Goal: Task Accomplishment & Management: Manage account settings

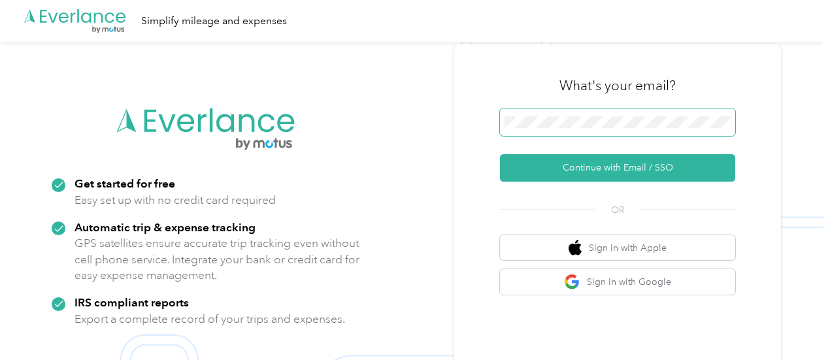
click at [573, 133] on span at bounding box center [617, 122] width 235 height 27
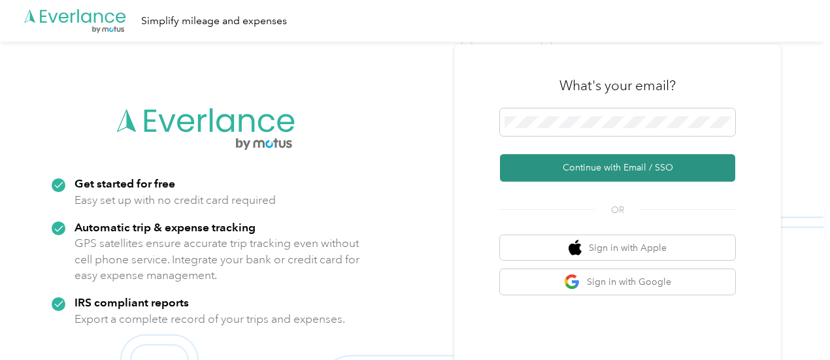
click at [574, 168] on button "Continue with Email / SSO" at bounding box center [617, 167] width 235 height 27
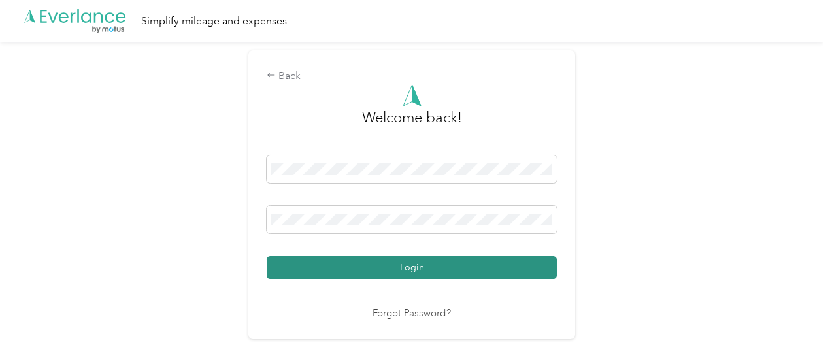
click at [398, 260] on button "Login" at bounding box center [412, 267] width 290 height 23
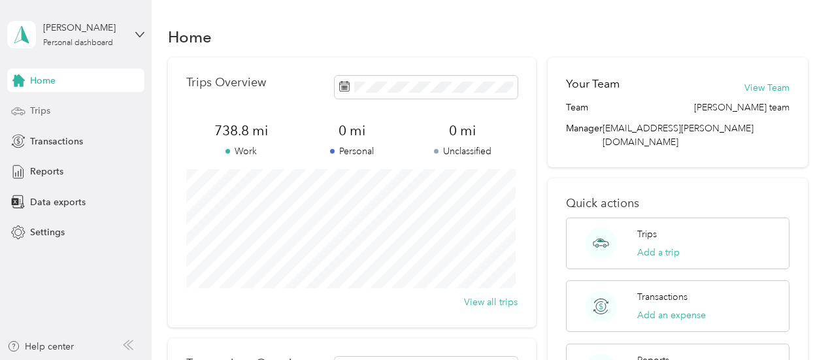
click at [48, 120] on div "Trips" at bounding box center [75, 111] width 137 height 24
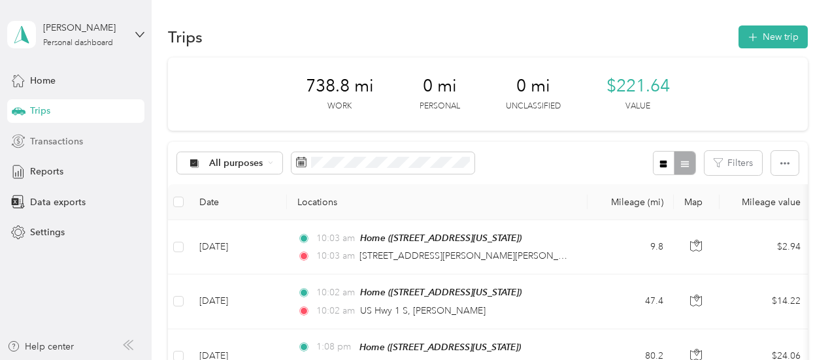
click at [71, 148] on div "Transactions" at bounding box center [75, 141] width 137 height 24
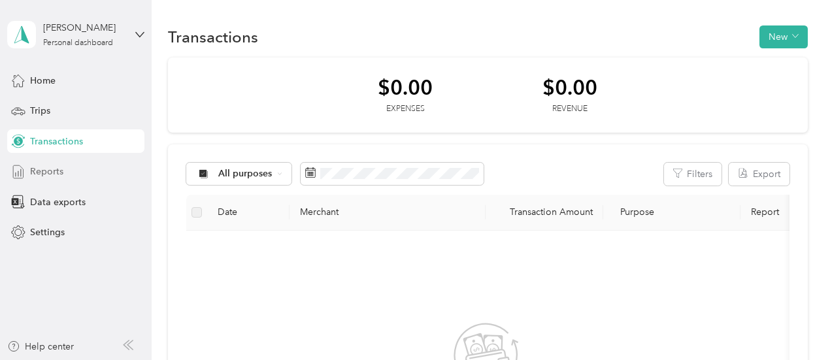
click at [58, 173] on span "Reports" at bounding box center [46, 172] width 33 height 14
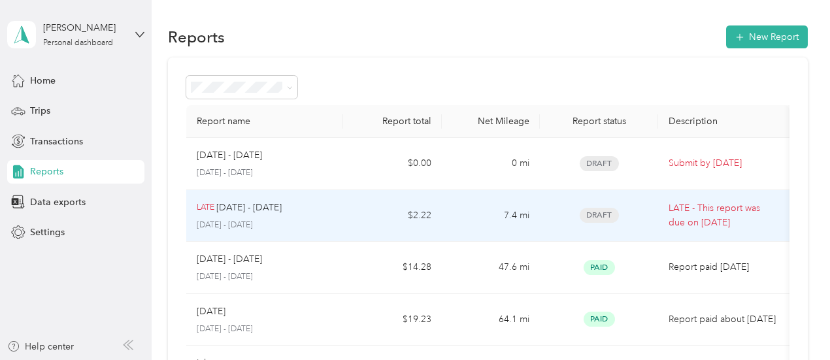
click at [429, 228] on td "$2.22" at bounding box center [392, 216] width 98 height 52
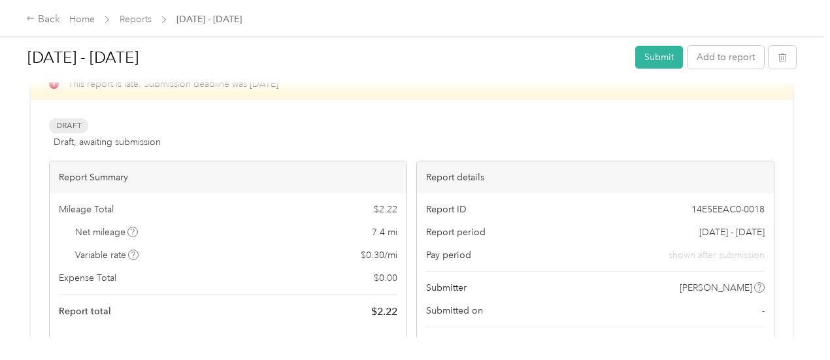
scroll to position [10, 0]
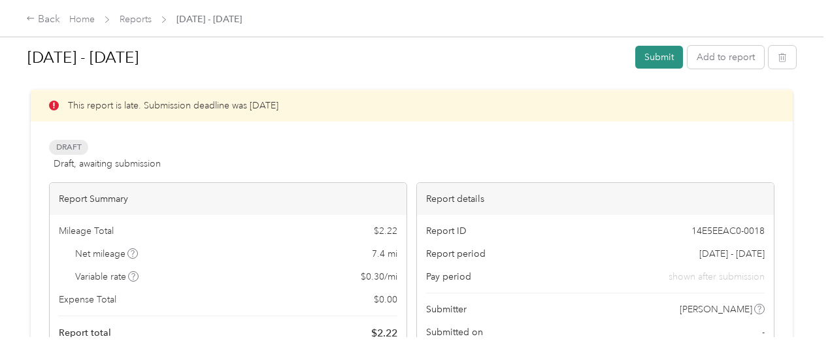
click at [656, 58] on button "Submit" at bounding box center [660, 57] width 48 height 23
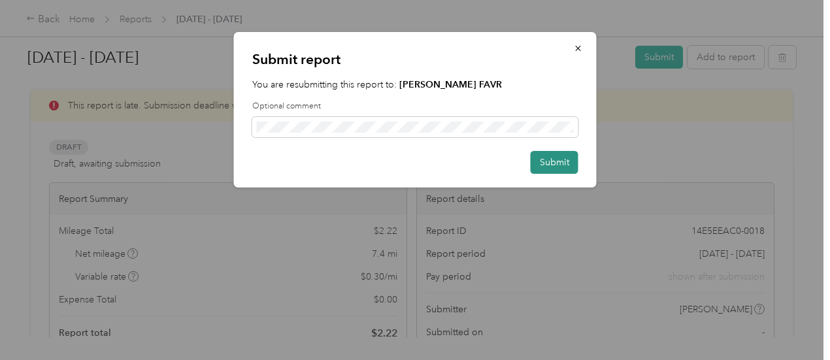
click at [562, 168] on button "Submit" at bounding box center [555, 162] width 48 height 23
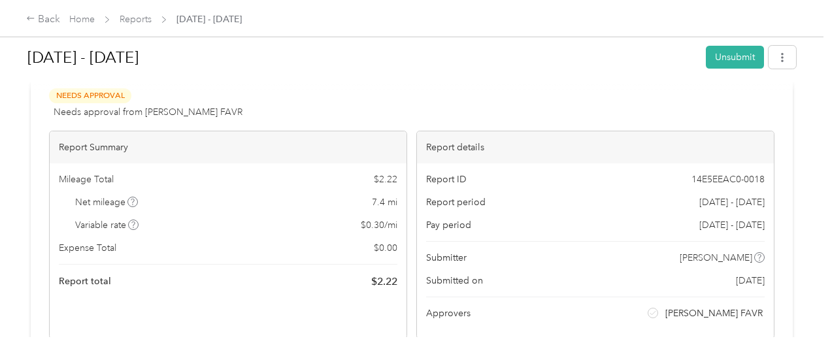
scroll to position [24, 0]
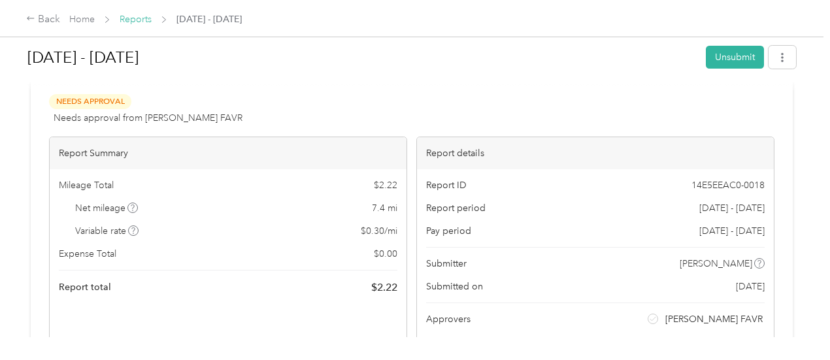
click at [133, 23] on link "Reports" at bounding box center [136, 19] width 32 height 11
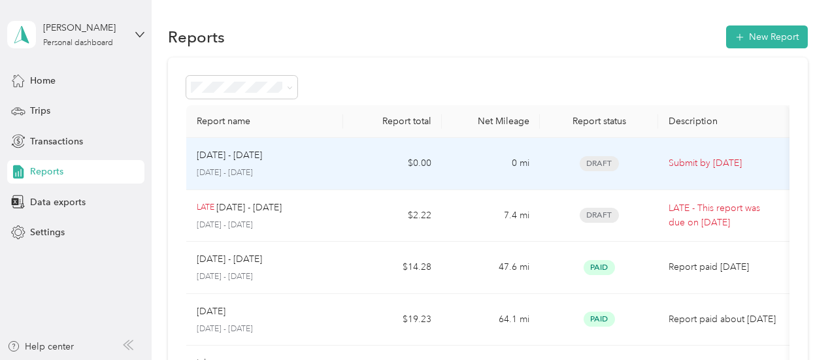
click at [331, 169] on p "[DATE] - [DATE]" at bounding box center [265, 173] width 137 height 12
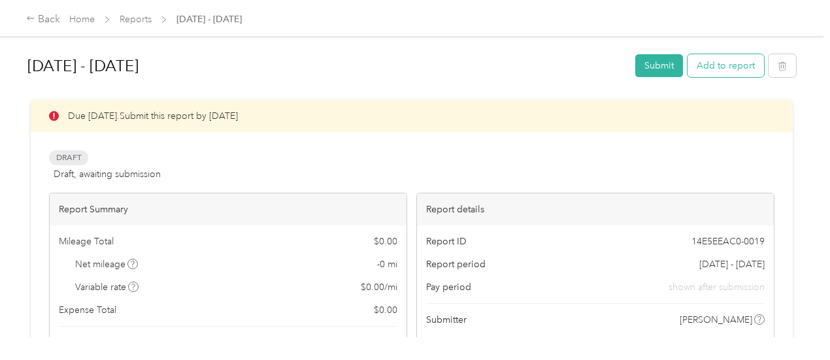
click at [717, 67] on button "Add to report" at bounding box center [726, 65] width 77 height 23
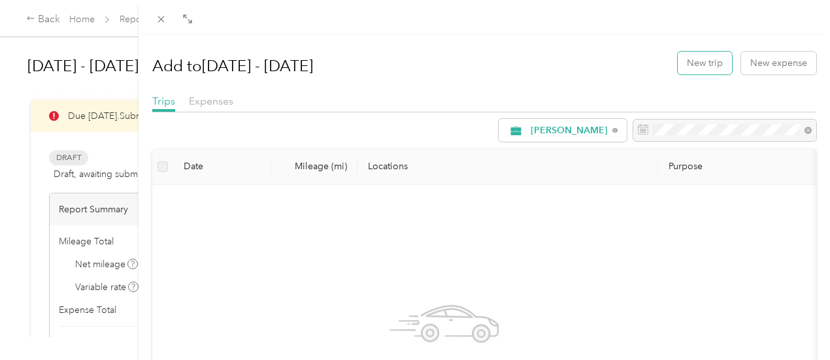
drag, startPoint x: 717, startPoint y: 67, endPoint x: 454, endPoint y: 203, distance: 295.4
click at [454, 203] on div "Add to [DATE] - [DATE] New trip New expense Trips Expenses [PERSON_NAME] Date M…" at bounding box center [484, 309] width 664 height 531
click at [156, 60] on div "Add to [DATE] - [DATE] New trip New expense Trips Expenses [PERSON_NAME] Date M…" at bounding box center [415, 180] width 830 height 360
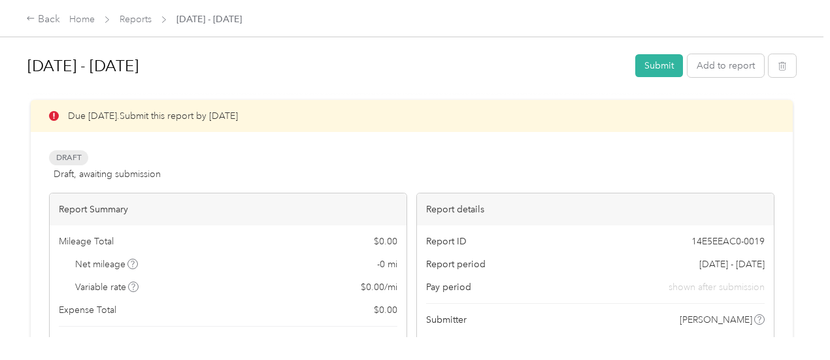
click at [88, 12] on span "Home" at bounding box center [82, 19] width 26 height 14
click at [86, 16] on link "Home" at bounding box center [82, 19] width 26 height 11
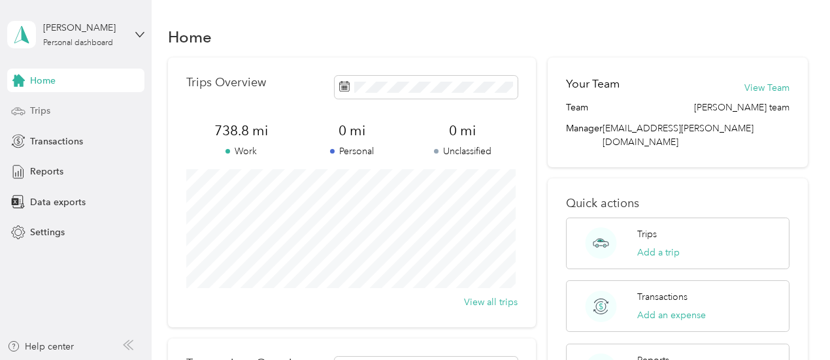
click at [50, 107] on span "Trips" at bounding box center [40, 111] width 20 height 14
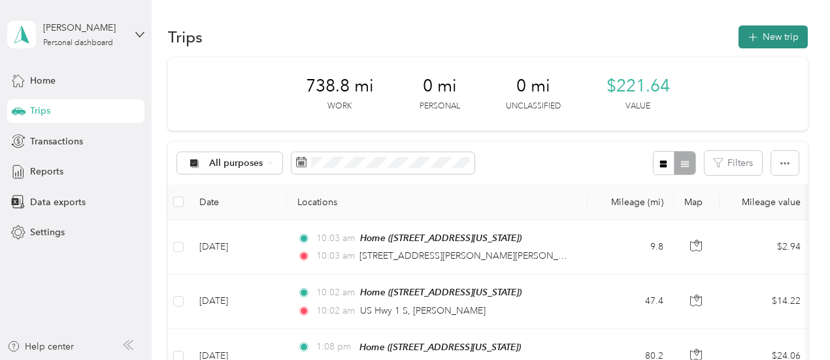
click at [781, 36] on button "New trip" at bounding box center [773, 37] width 69 height 23
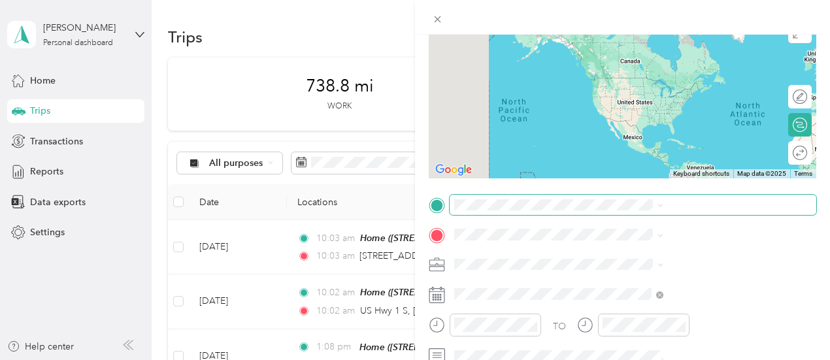
scroll to position [142, 0]
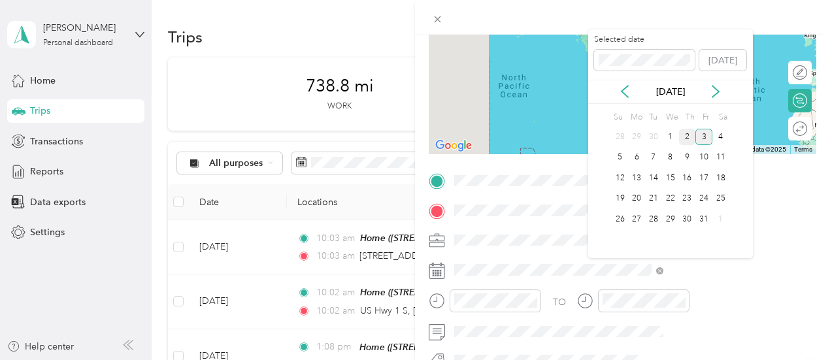
click at [689, 135] on div "2" at bounding box center [687, 137] width 17 height 16
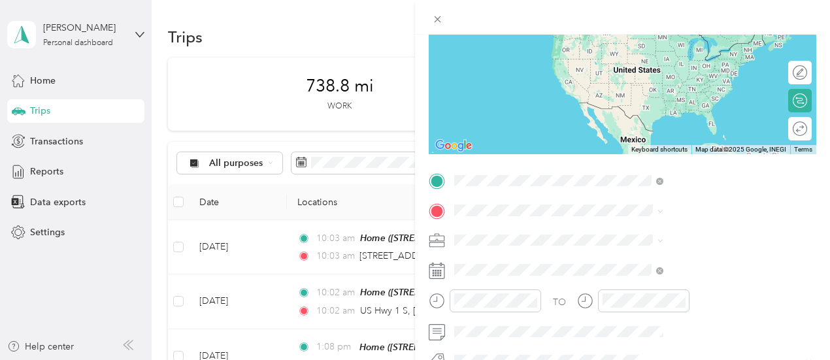
click at [667, 37] on span "[STREET_ADDRESS][US_STATE]" at bounding box center [682, 40] width 131 height 11
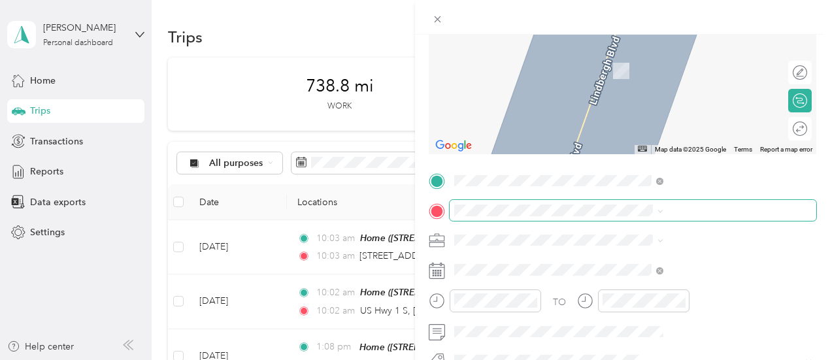
click at [613, 203] on span at bounding box center [633, 210] width 367 height 21
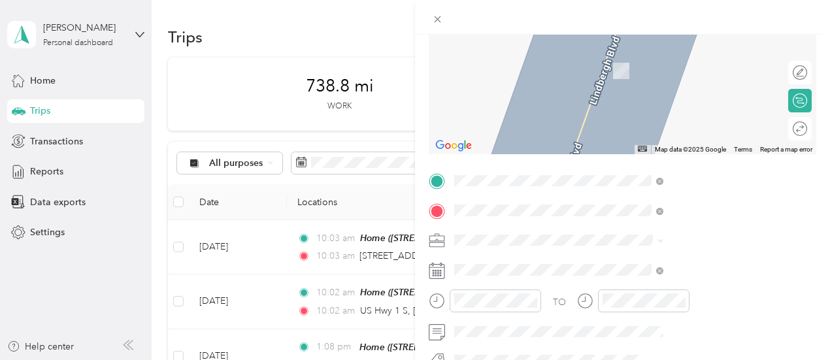
click at [690, 80] on span "[STREET_ADDRESS][US_STATE]" at bounding box center [682, 74] width 131 height 11
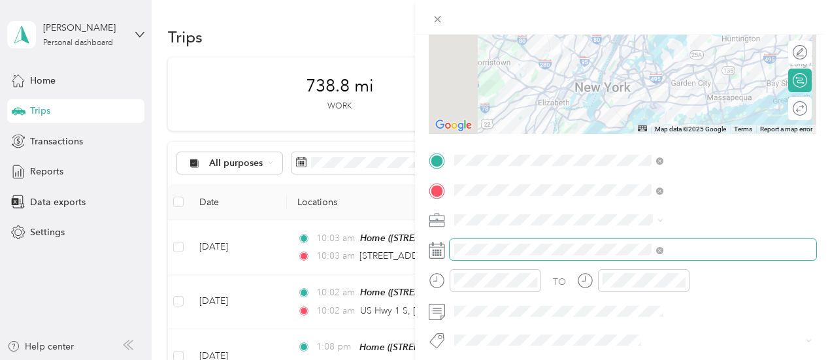
scroll to position [157, 5]
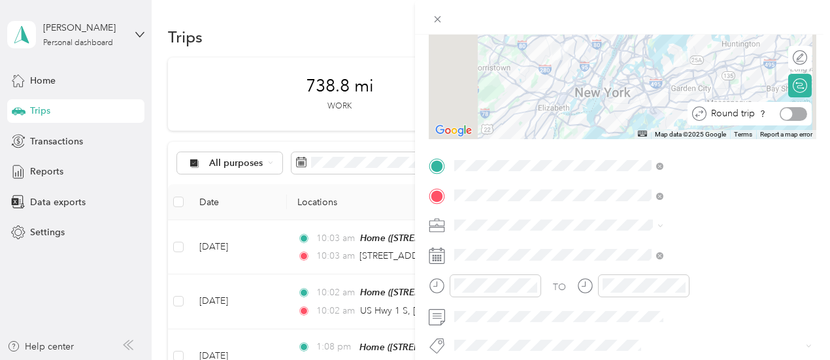
click at [780, 116] on div at bounding box center [793, 114] width 27 height 14
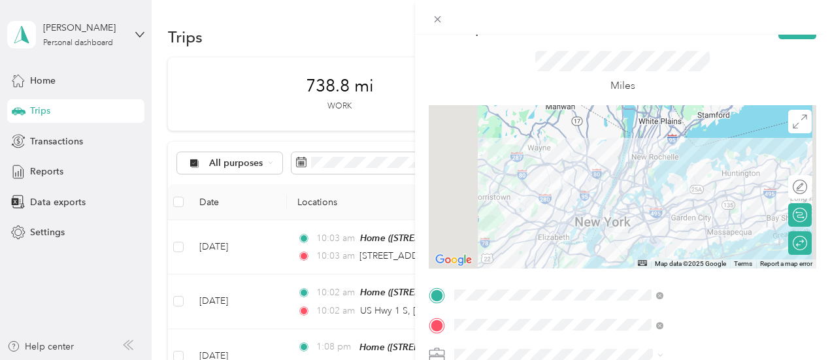
scroll to position [0, 5]
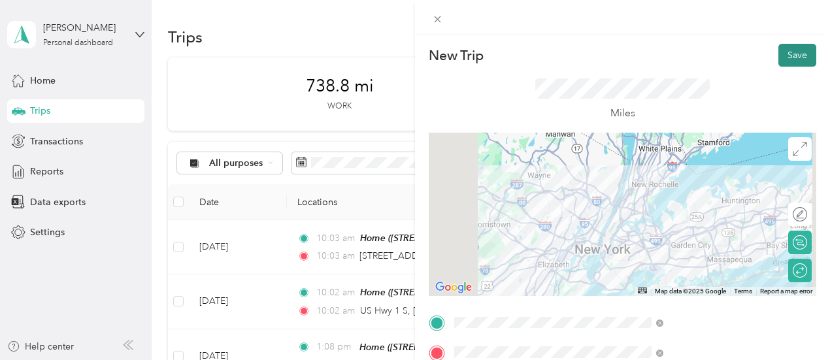
click at [779, 53] on button "Save" at bounding box center [798, 55] width 38 height 23
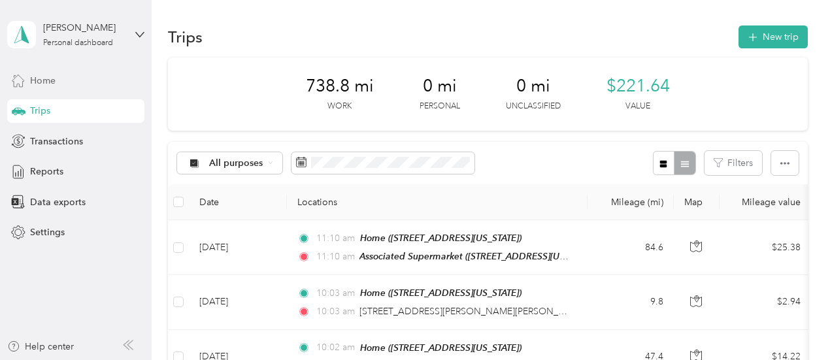
click at [40, 79] on span "Home" at bounding box center [43, 81] width 26 height 14
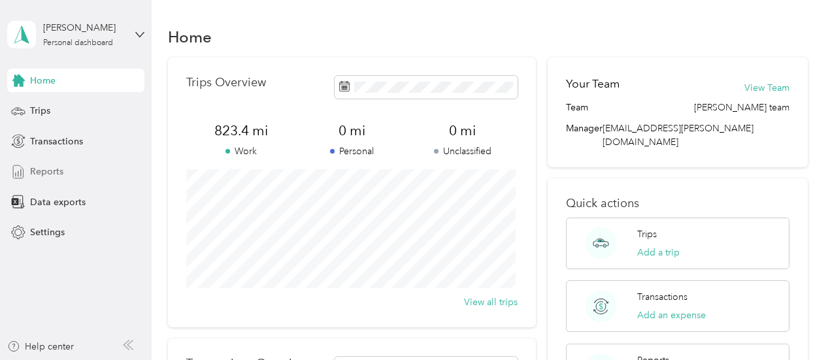
click at [55, 168] on span "Reports" at bounding box center [46, 172] width 33 height 14
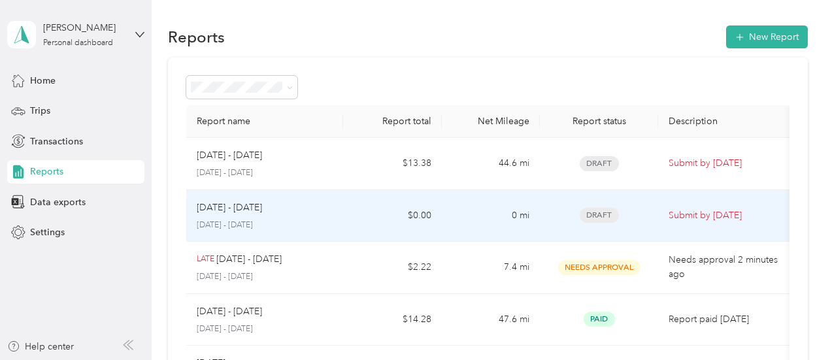
click at [340, 231] on td "[DATE] - [DATE] [DATE] - [DATE]" at bounding box center [265, 216] width 158 height 52
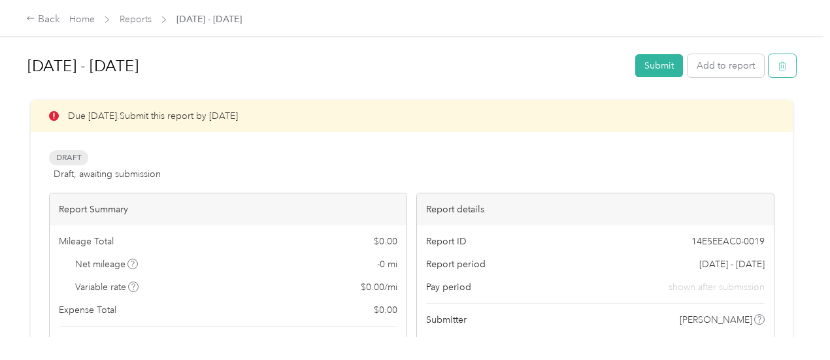
click at [785, 73] on button "button" at bounding box center [782, 65] width 27 height 23
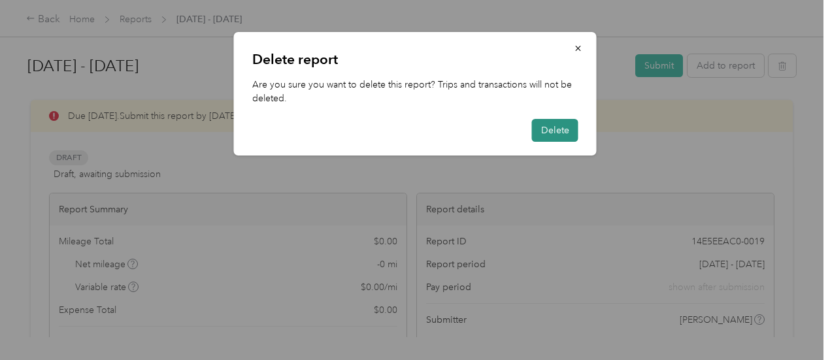
click at [551, 133] on button "Delete" at bounding box center [555, 130] width 46 height 23
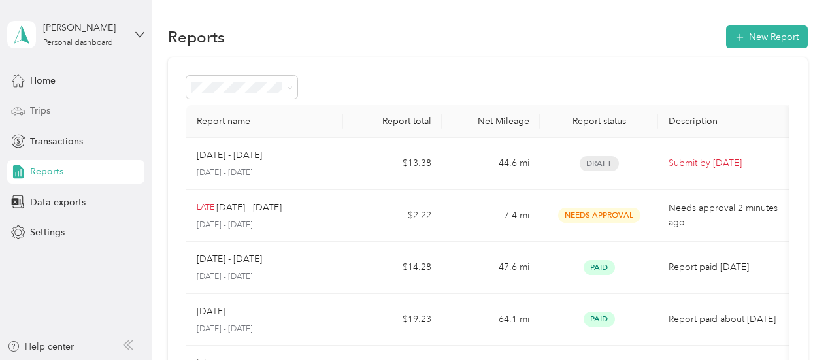
click at [48, 111] on span "Trips" at bounding box center [40, 111] width 20 height 14
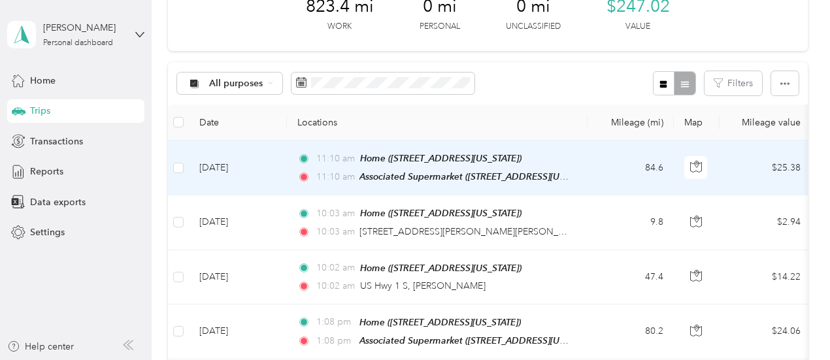
scroll to position [81, 0]
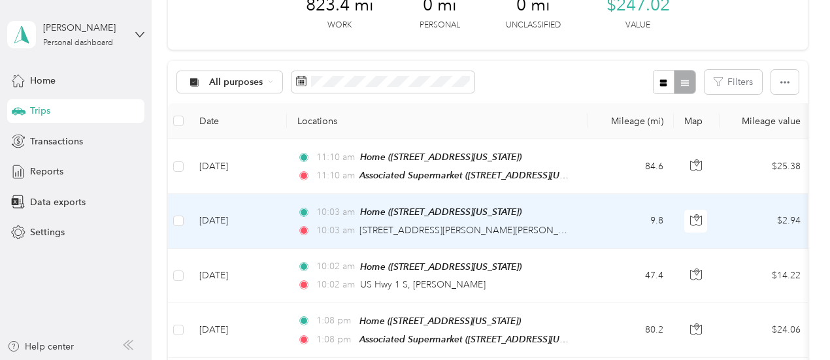
click at [215, 213] on td "[DATE]" at bounding box center [238, 221] width 98 height 54
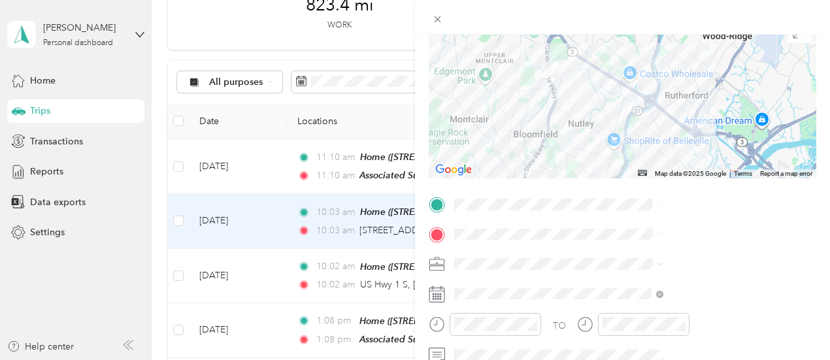
scroll to position [126, 0]
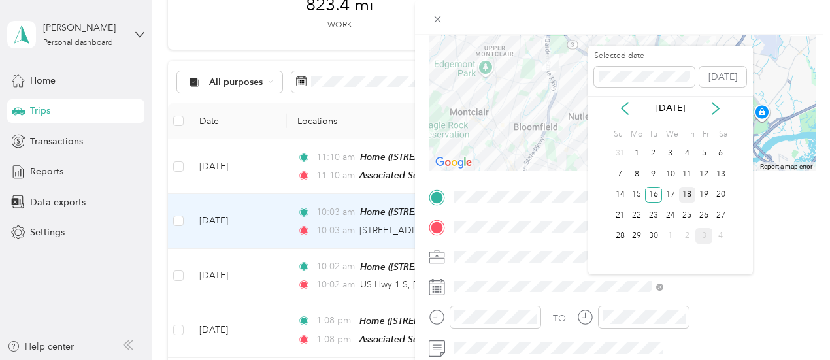
click at [688, 194] on div "18" at bounding box center [687, 195] width 17 height 16
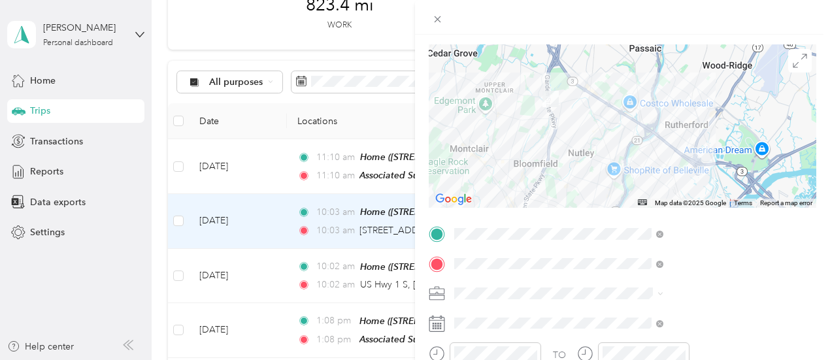
scroll to position [0, 0]
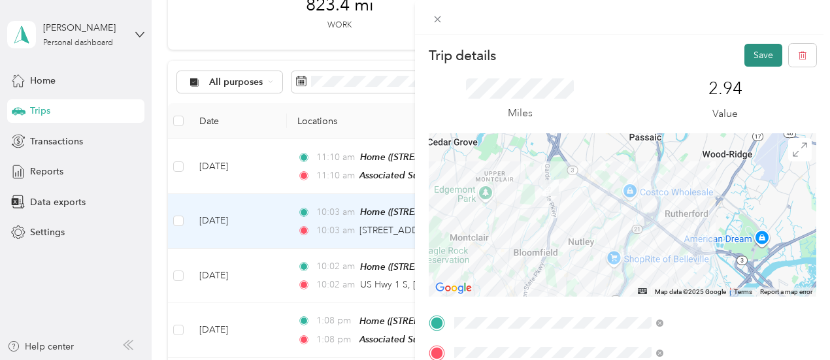
click at [757, 53] on button "Save" at bounding box center [764, 55] width 38 height 23
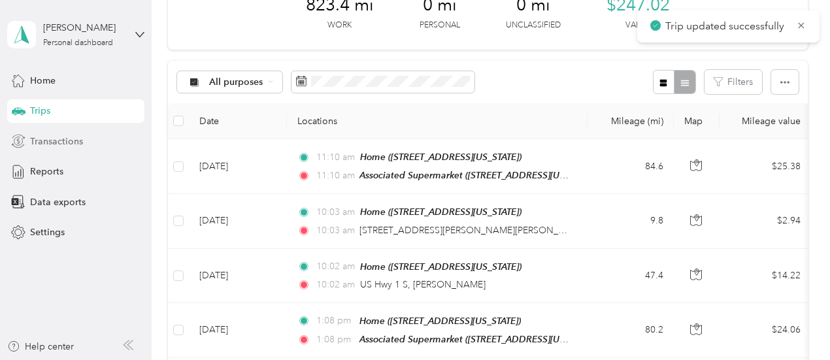
click at [84, 143] on div "Transactions" at bounding box center [75, 141] width 137 height 24
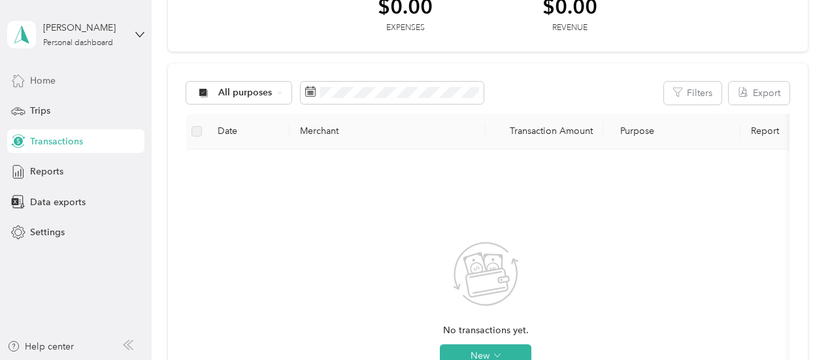
click at [50, 80] on span "Home" at bounding box center [43, 81] width 26 height 14
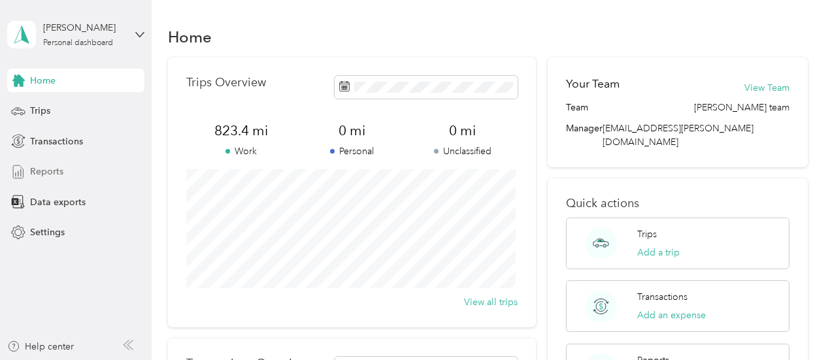
click at [46, 176] on span "Reports" at bounding box center [46, 172] width 33 height 14
